Goal: Task Accomplishment & Management: Use online tool/utility

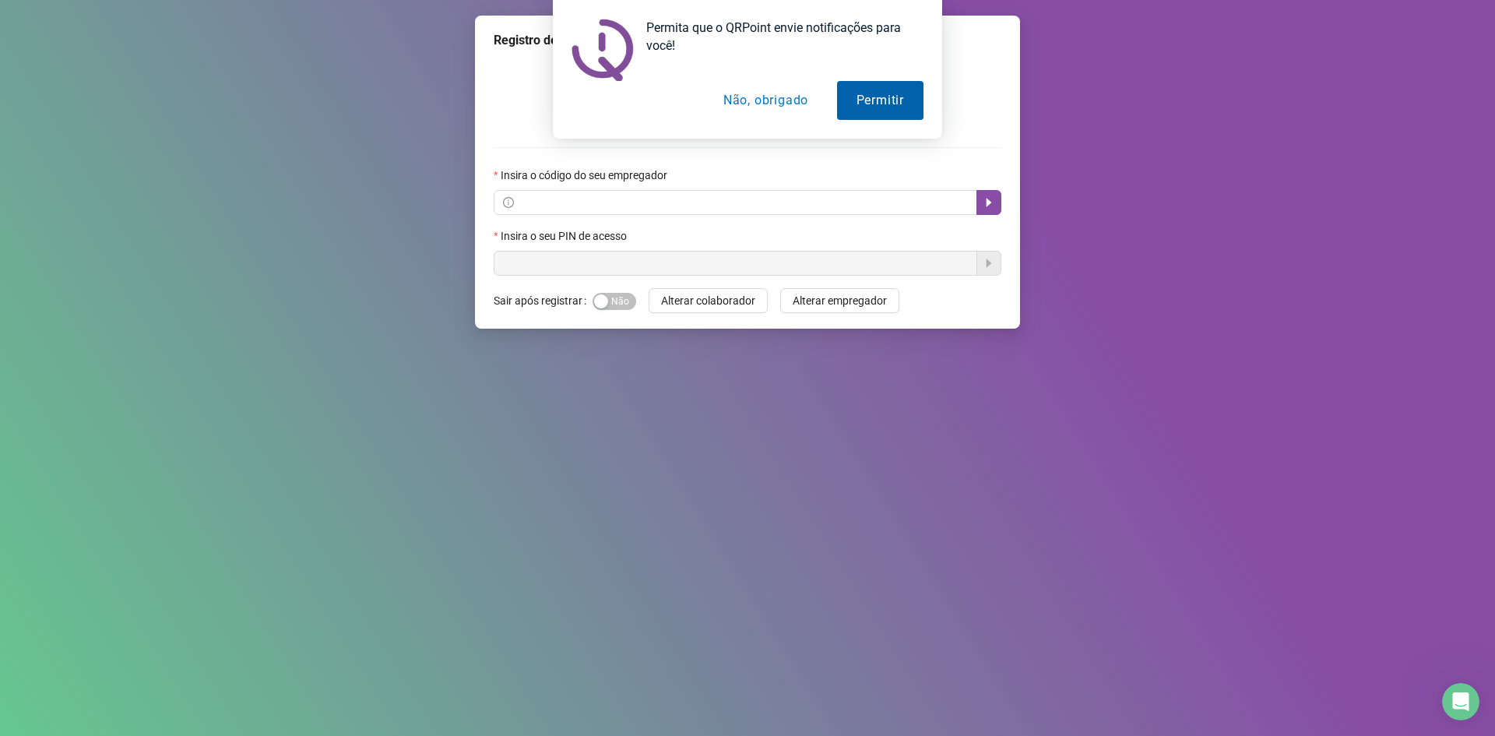
click at [868, 103] on button "Permitir" at bounding box center [880, 100] width 86 height 39
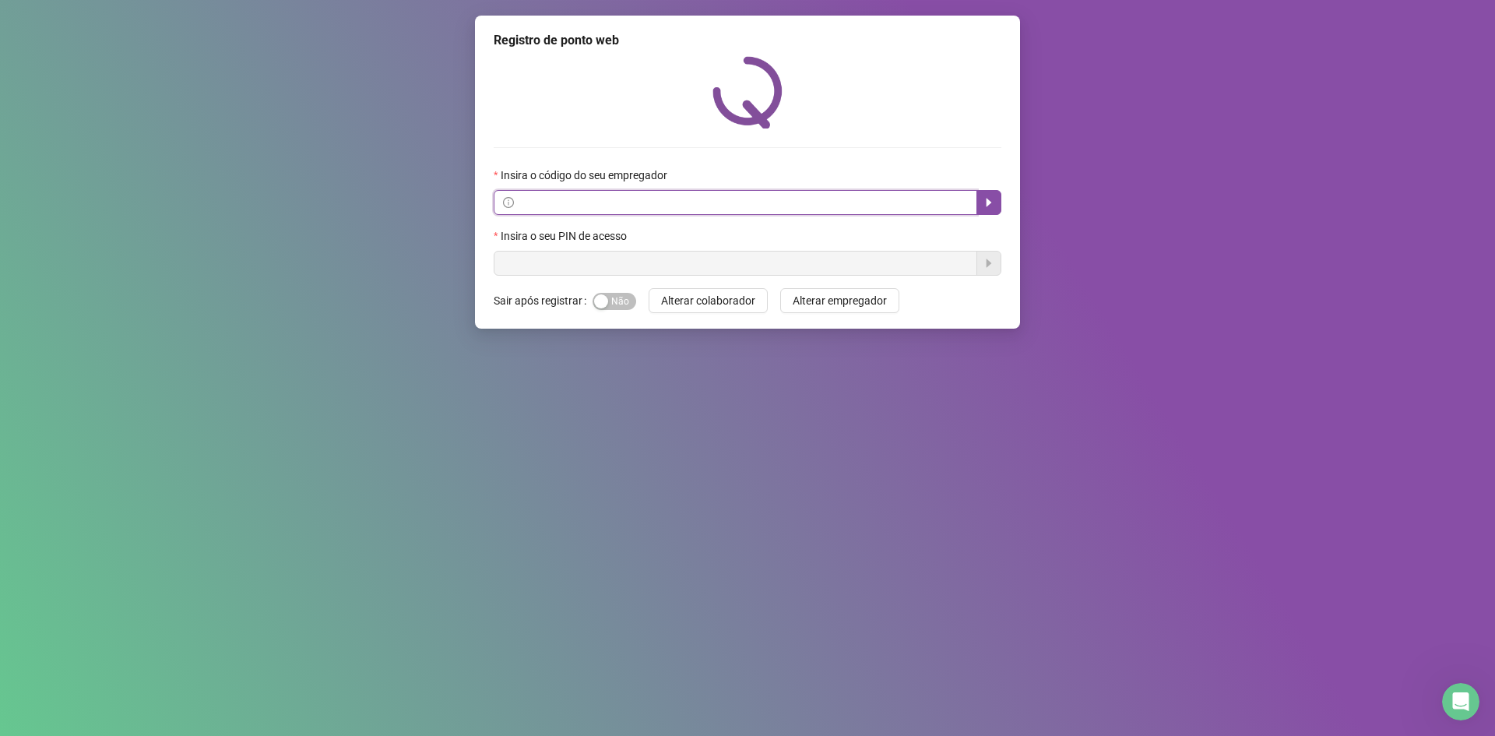
click at [625, 197] on input "text" at bounding box center [742, 202] width 451 height 17
click at [678, 188] on div "Insira o código do seu empregador" at bounding box center [748, 178] width 508 height 23
click at [574, 199] on input "text" at bounding box center [742, 202] width 451 height 17
type input "*****"
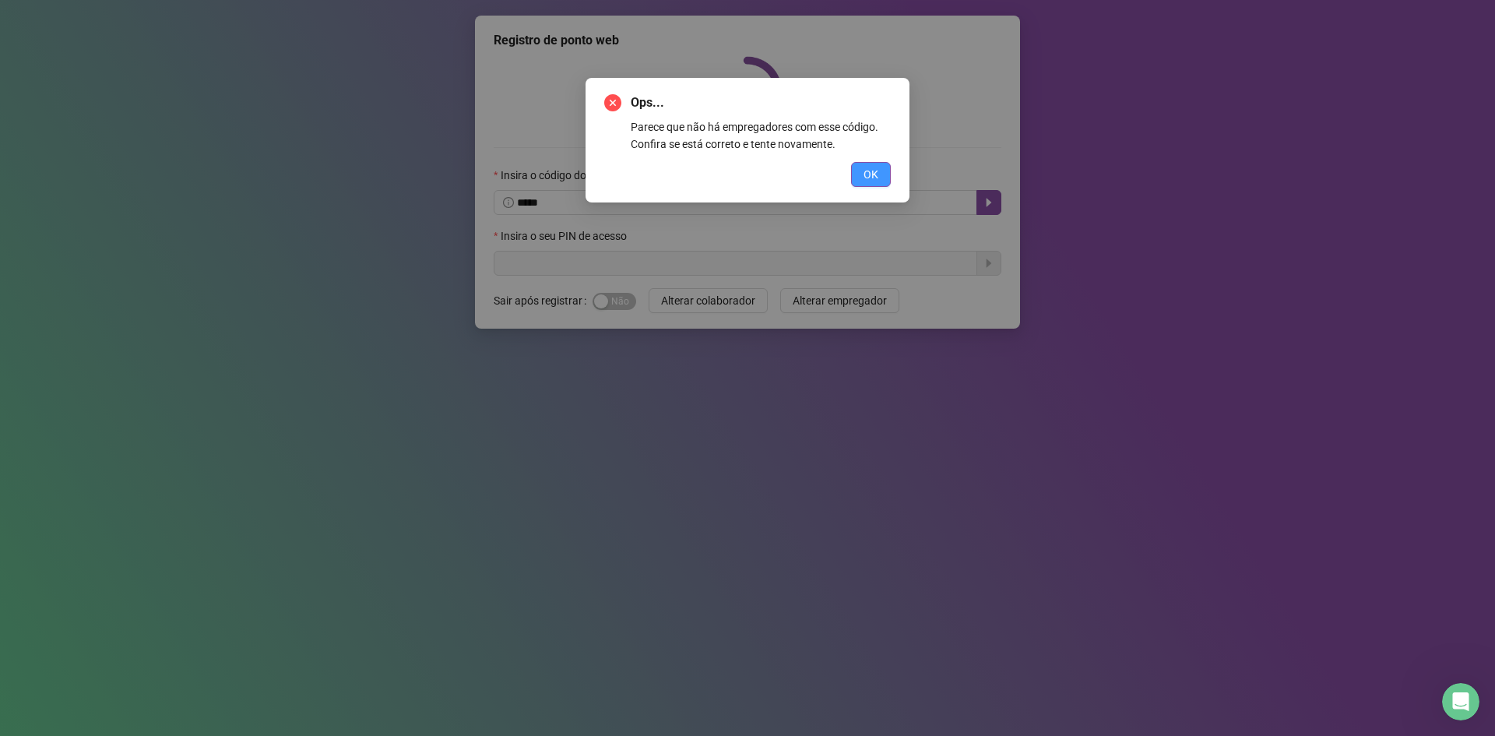
click at [858, 179] on button "OK" at bounding box center [871, 174] width 40 height 25
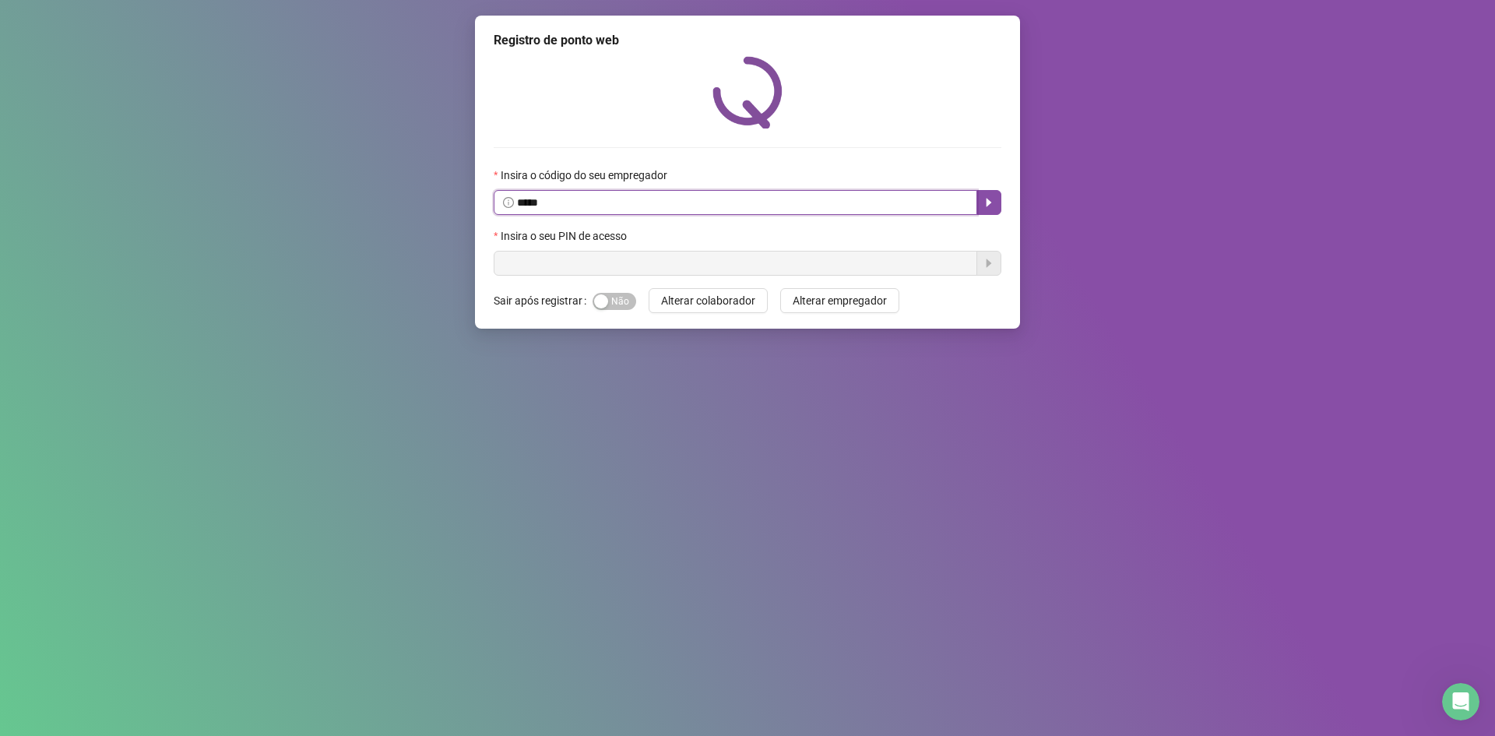
drag, startPoint x: 578, startPoint y: 206, endPoint x: 183, endPoint y: 206, distance: 394.9
click at [183, 206] on div "Registro de ponto web Insira o código do seu empregador ***** Insira o seu PIN …" at bounding box center [747, 368] width 1495 height 736
click at [966, 276] on div "Registro de ponto web Insira o código do seu empregador Insira o seu PIN de ace…" at bounding box center [747, 172] width 545 height 313
click at [526, 203] on input "text" at bounding box center [742, 202] width 451 height 17
click at [989, 203] on icon "caret-right" at bounding box center [989, 203] width 5 height 9
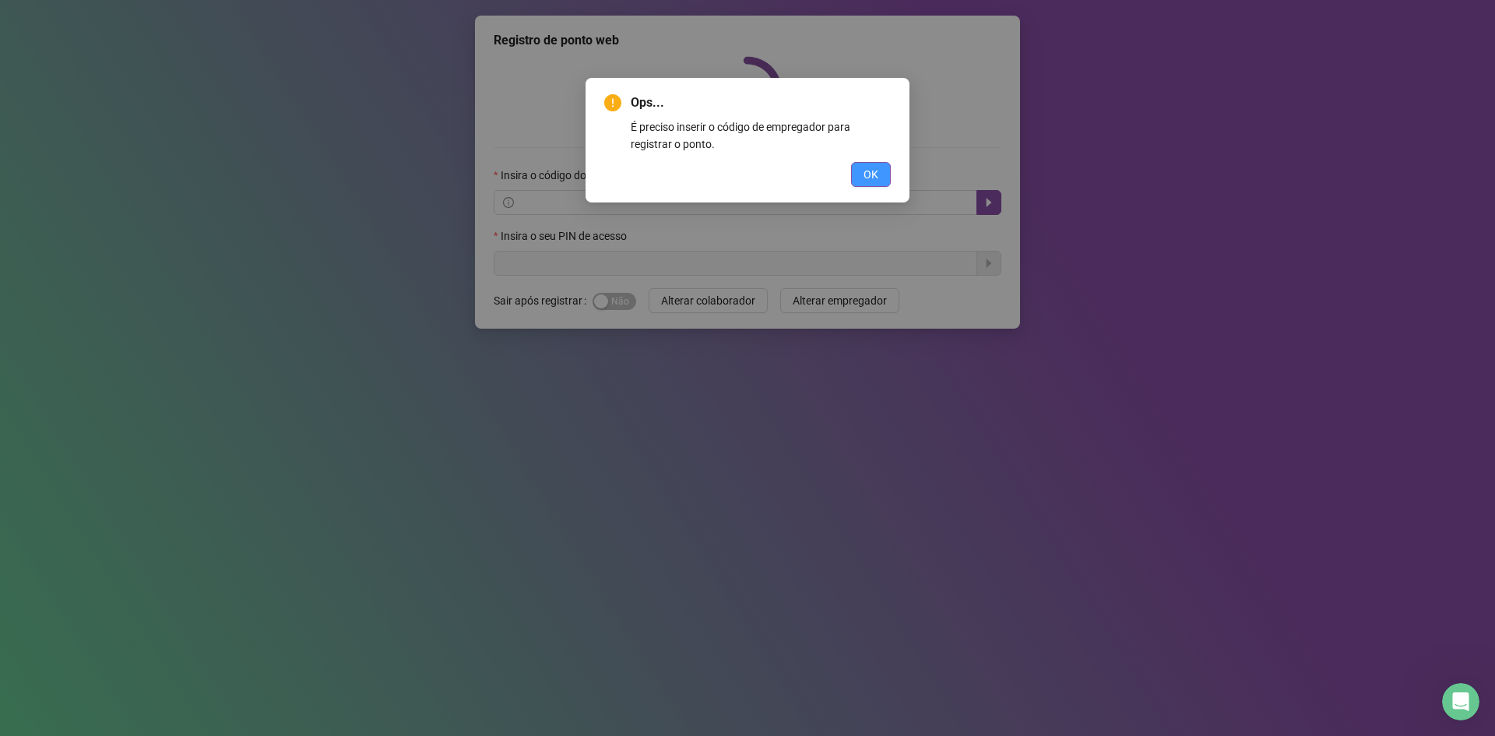
click at [882, 177] on button "OK" at bounding box center [871, 174] width 40 height 25
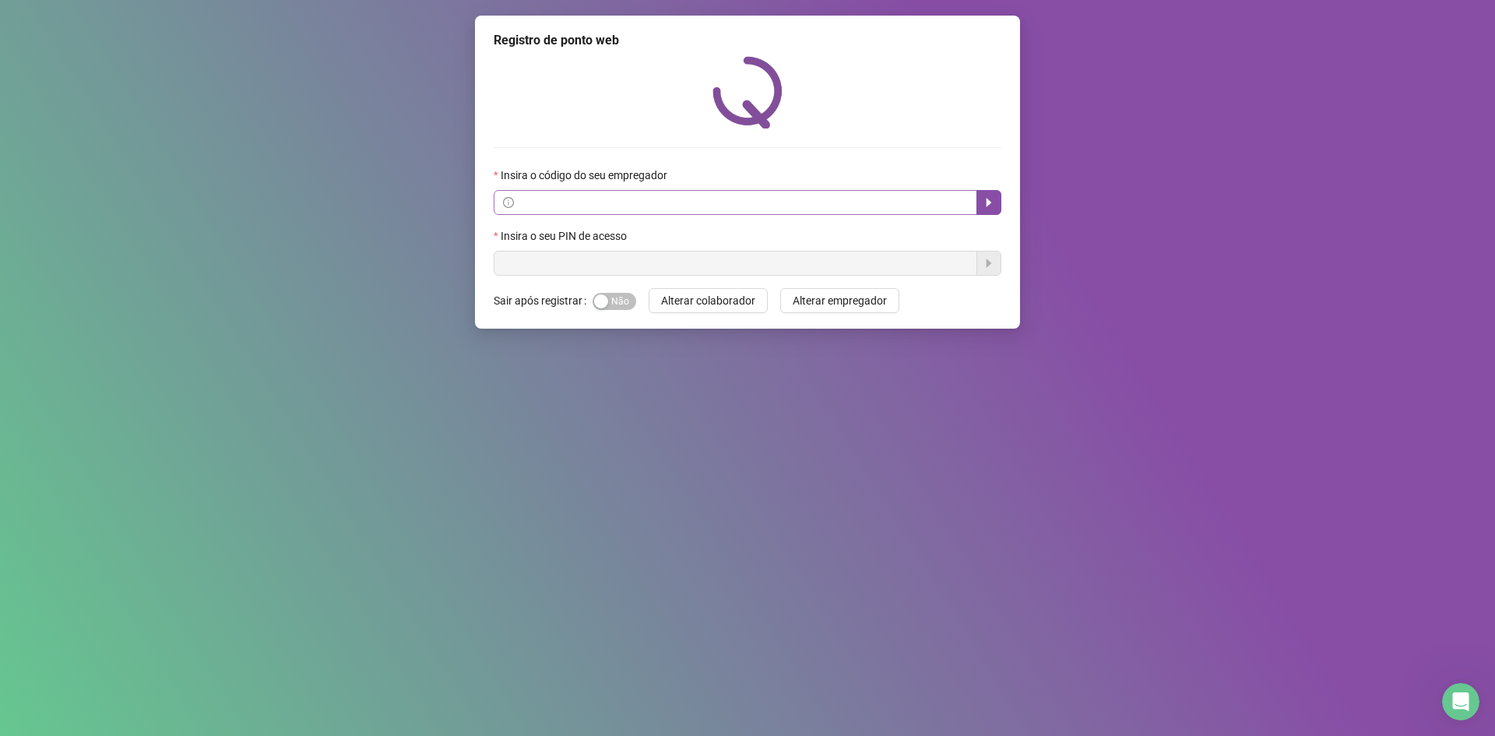
click at [501, 206] on span at bounding box center [736, 202] width 484 height 25
type input "*"
